Goal: Task Accomplishment & Management: Manage account settings

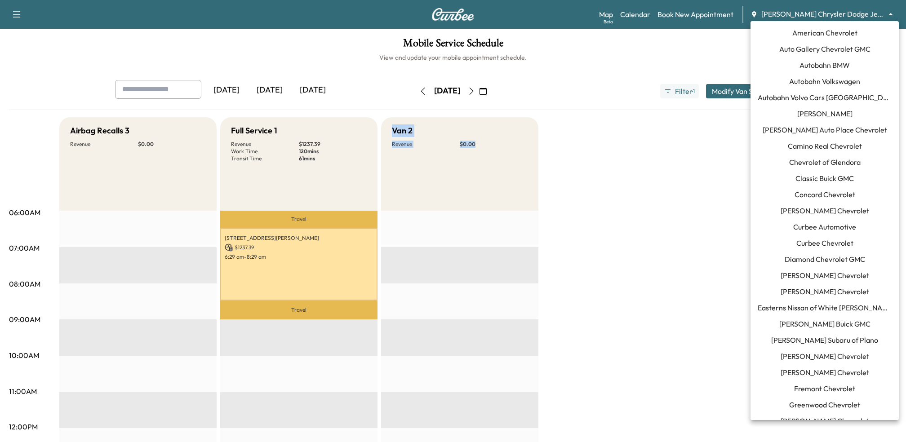
click at [884, 12] on body "Support Log Out Map Beta Calendar Book New Appointment [PERSON_NAME] Chrysler D…" at bounding box center [453, 221] width 906 height 442
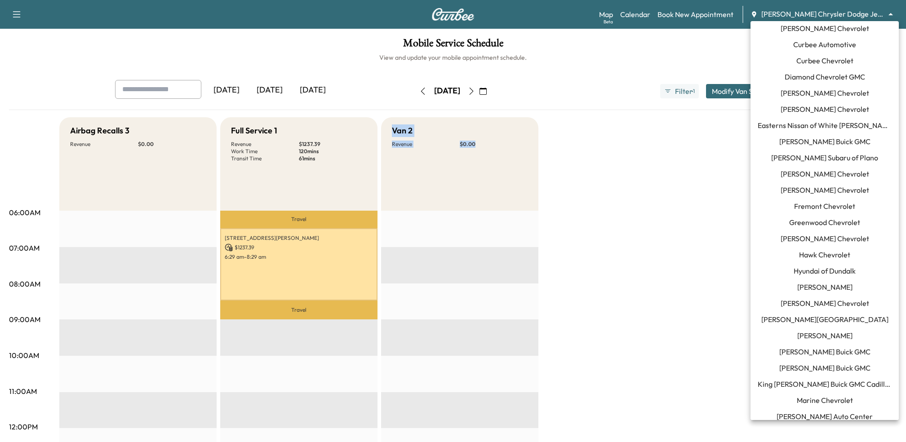
scroll to position [173, 0]
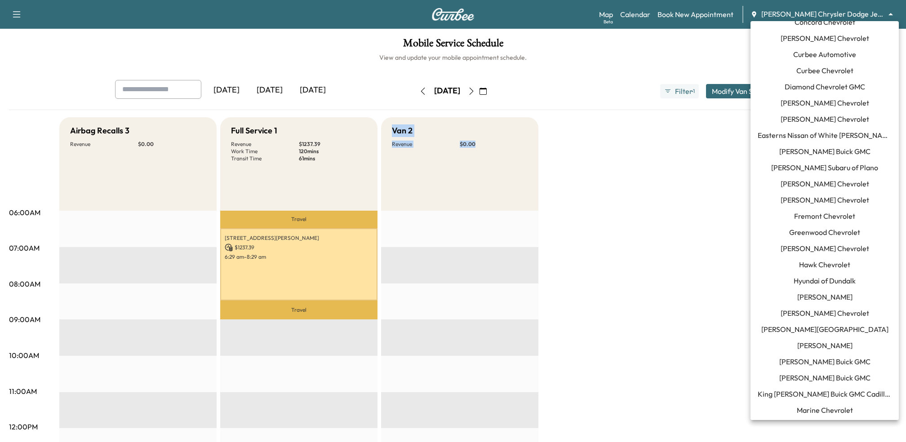
click at [801, 200] on span "[PERSON_NAME] Chevrolet" at bounding box center [824, 200] width 89 height 11
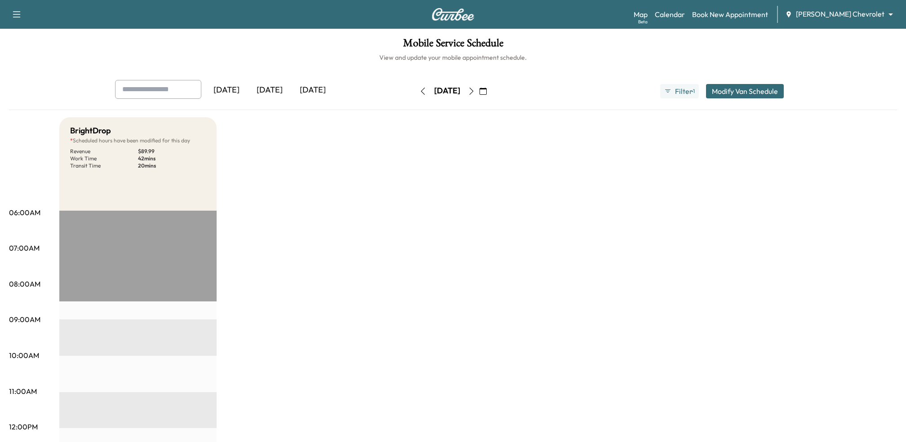
click at [316, 91] on div "[DATE]" at bounding box center [312, 90] width 43 height 21
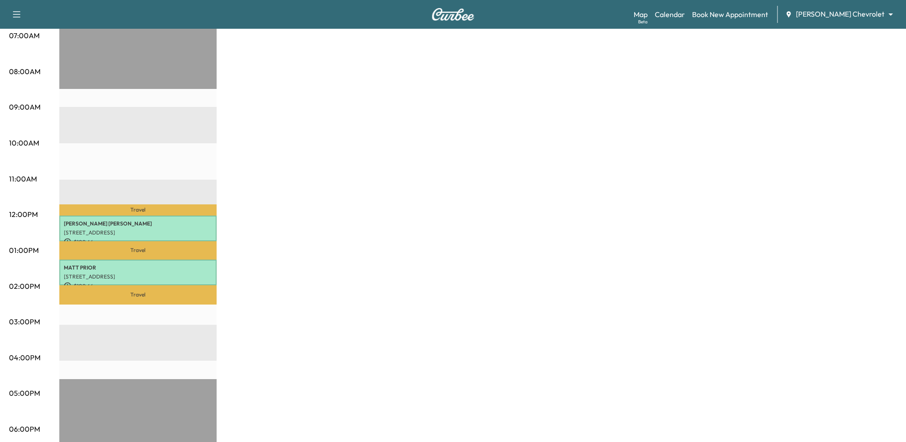
scroll to position [212, 0]
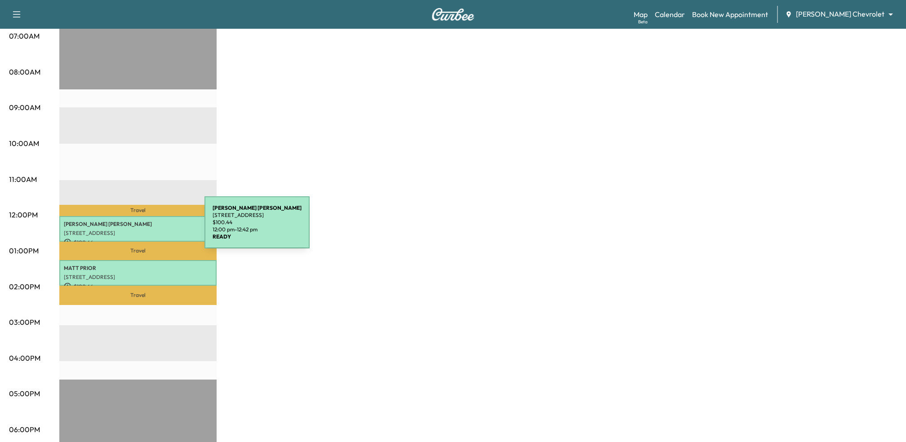
click at [137, 228] on div "[PERSON_NAME] [STREET_ADDRESS] $ 100.44 12:00 pm - 12:42 pm" at bounding box center [137, 229] width 157 height 26
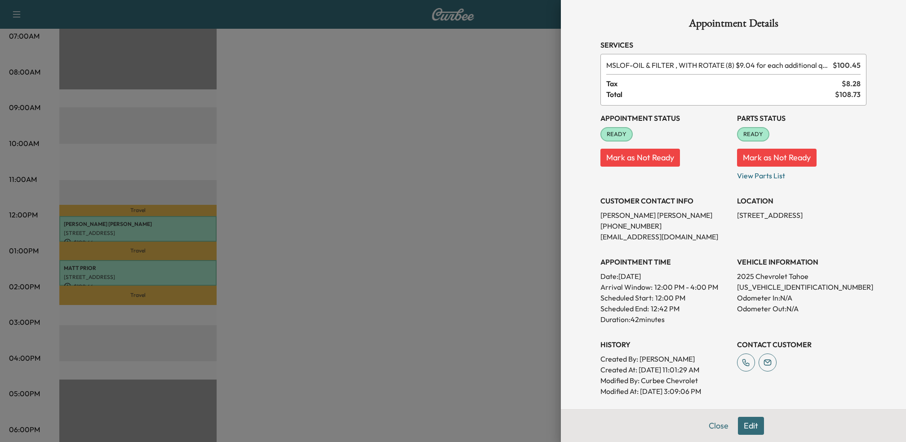
click at [751, 425] on button "Edit" at bounding box center [751, 426] width 26 height 18
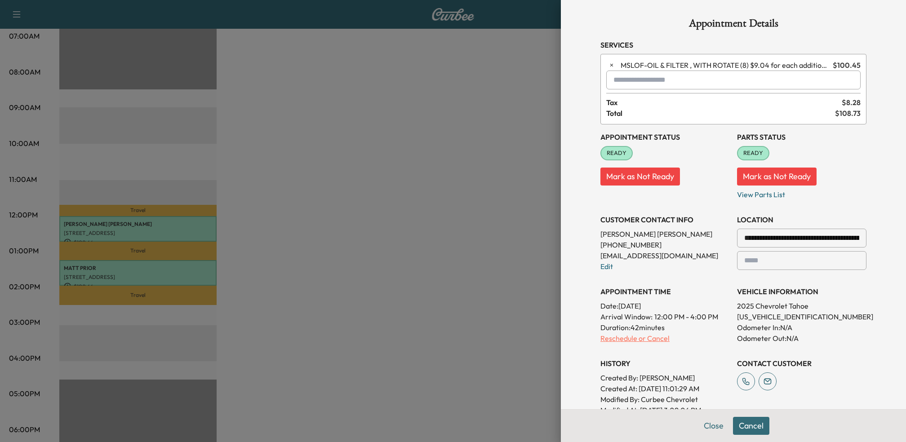
click at [640, 338] on p "Reschedule or Cancel" at bounding box center [664, 338] width 129 height 11
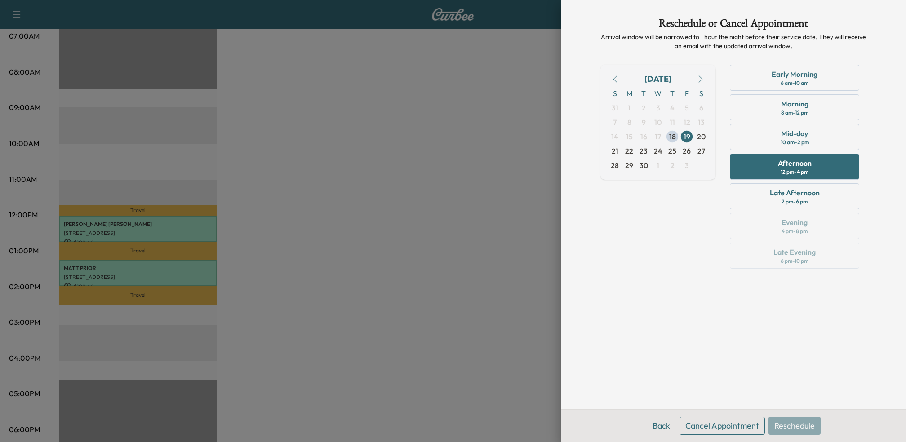
click at [743, 430] on button "Cancel Appointment" at bounding box center [721, 426] width 85 height 18
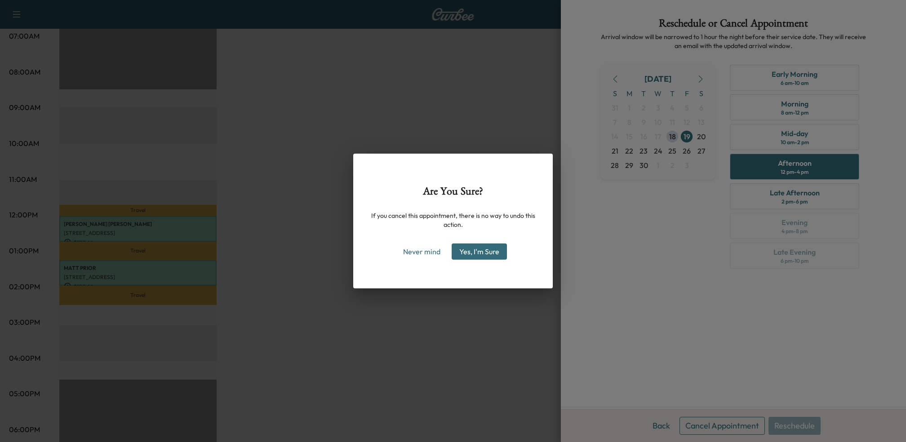
click at [491, 248] on button "Yes, I'm Sure" at bounding box center [478, 251] width 55 height 16
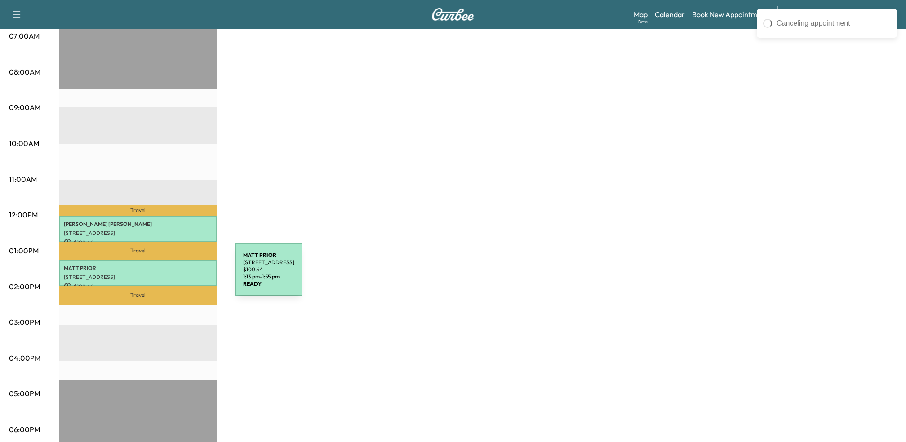
click at [168, 275] on p "[STREET_ADDRESS]" at bounding box center [138, 277] width 148 height 7
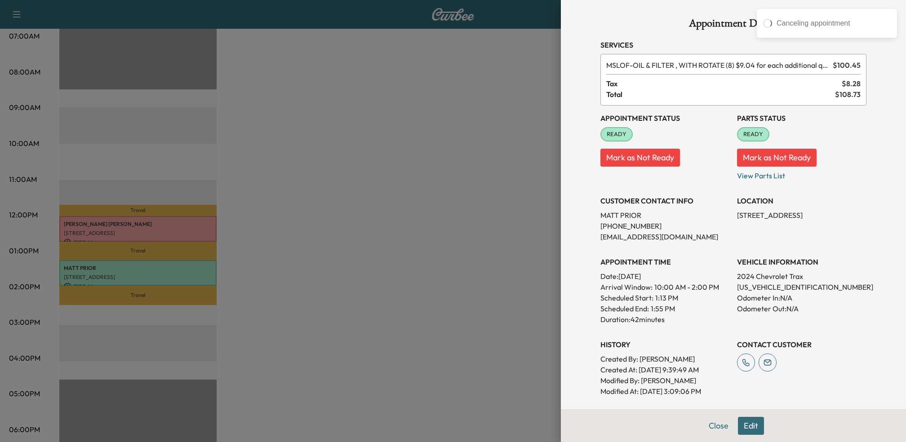
click at [755, 423] on button "Edit" at bounding box center [751, 426] width 26 height 18
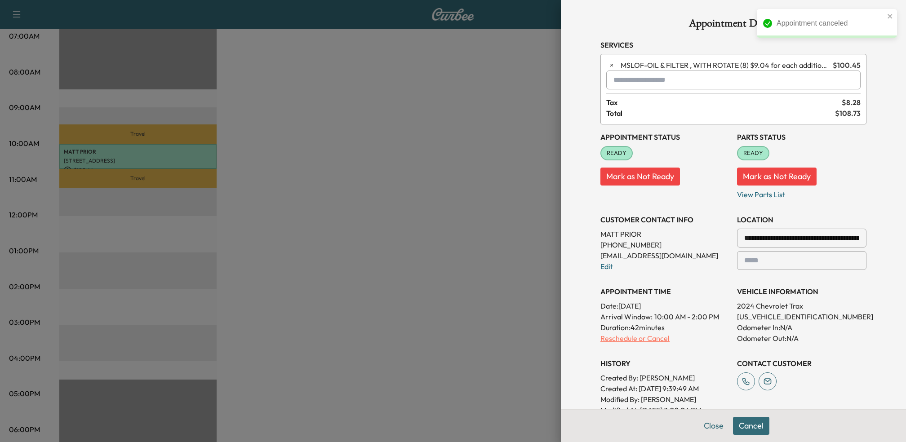
click at [628, 336] on p "Reschedule or Cancel" at bounding box center [664, 338] width 129 height 11
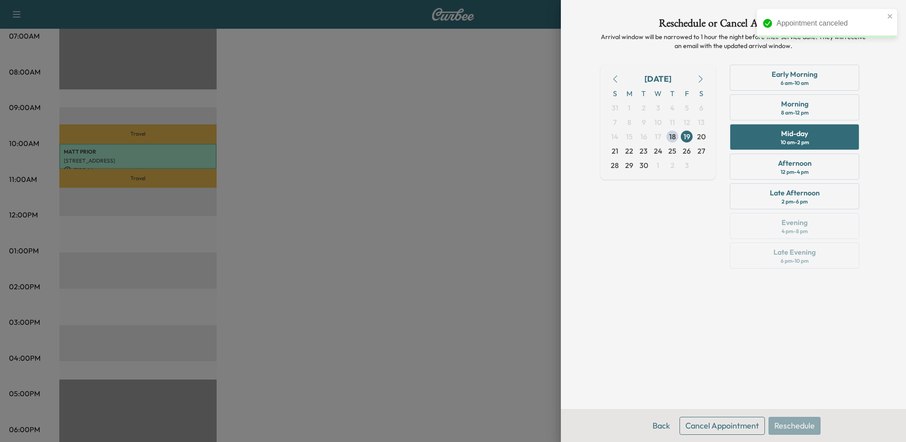
click at [730, 422] on button "Cancel Appointment" at bounding box center [721, 426] width 85 height 18
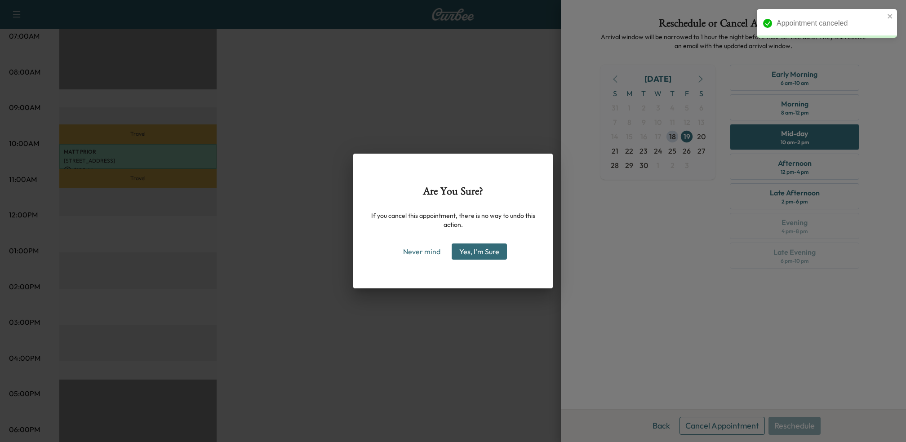
click at [482, 249] on button "Yes, I'm Sure" at bounding box center [478, 251] width 55 height 16
